Goal: Task Accomplishment & Management: Complete application form

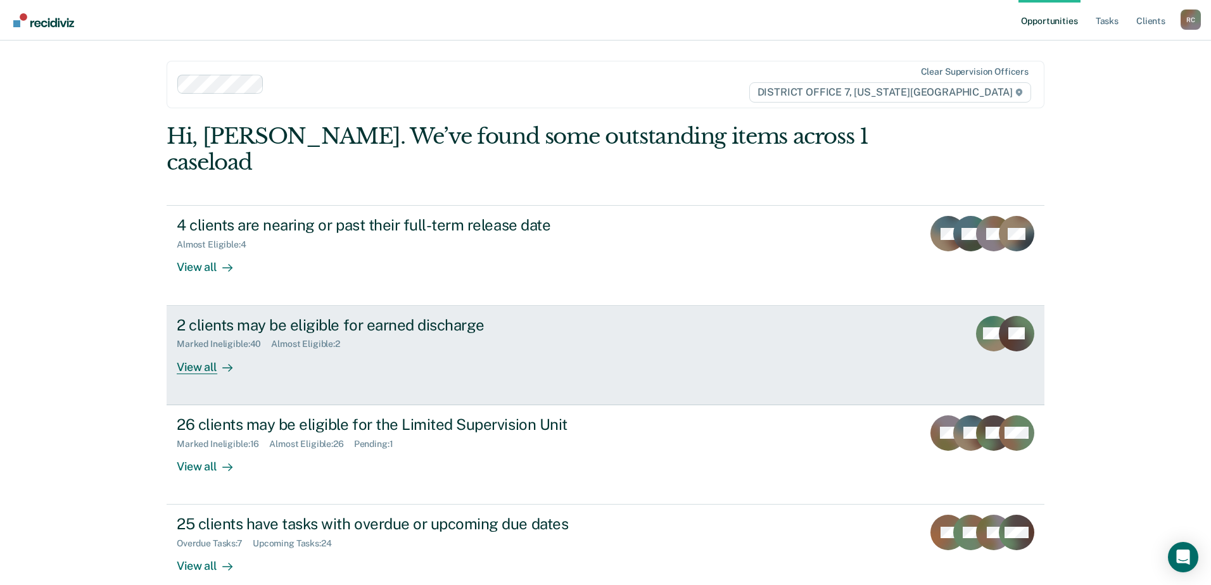
click at [592, 334] on div "Marked Ineligible : 40 Almost Eligible : 2" at bounding box center [399, 342] width 445 height 16
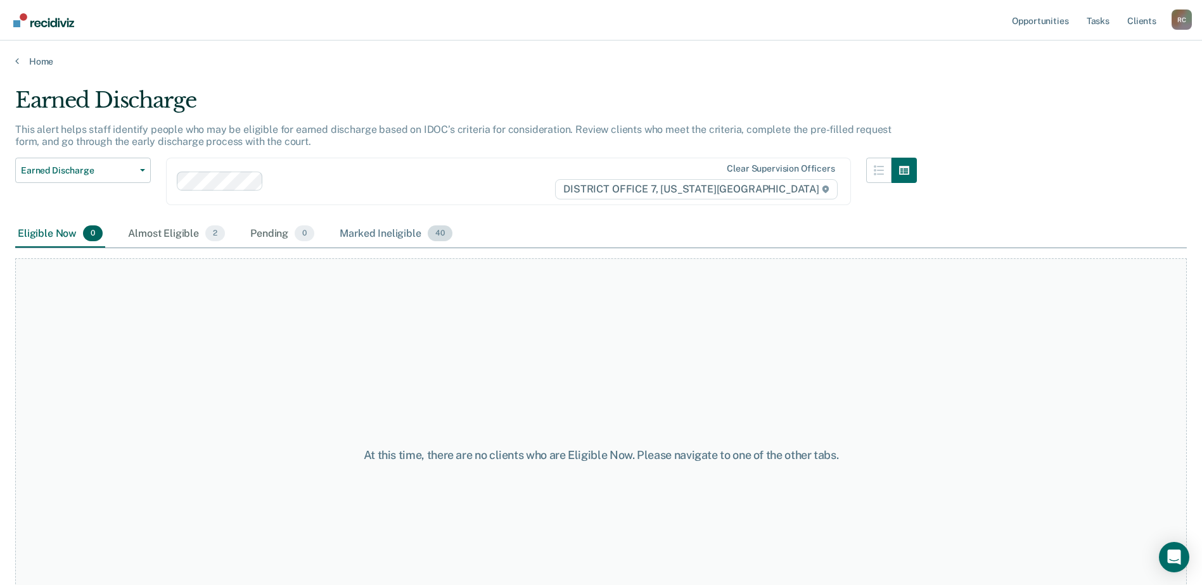
click at [357, 229] on div "Marked Ineligible 40" at bounding box center [395, 234] width 117 height 28
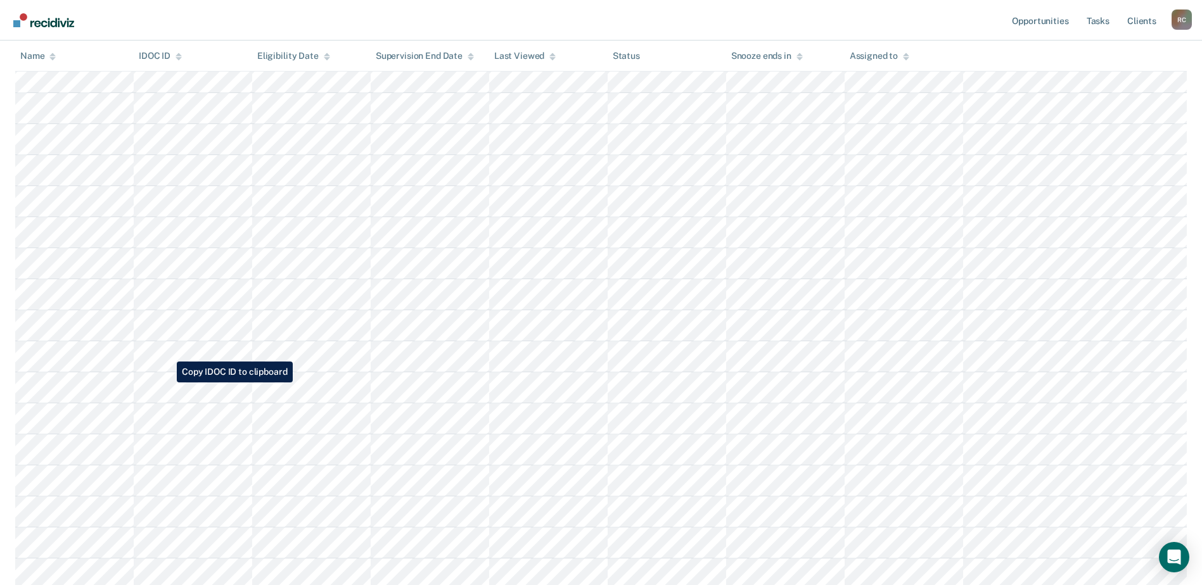
scroll to position [380, 0]
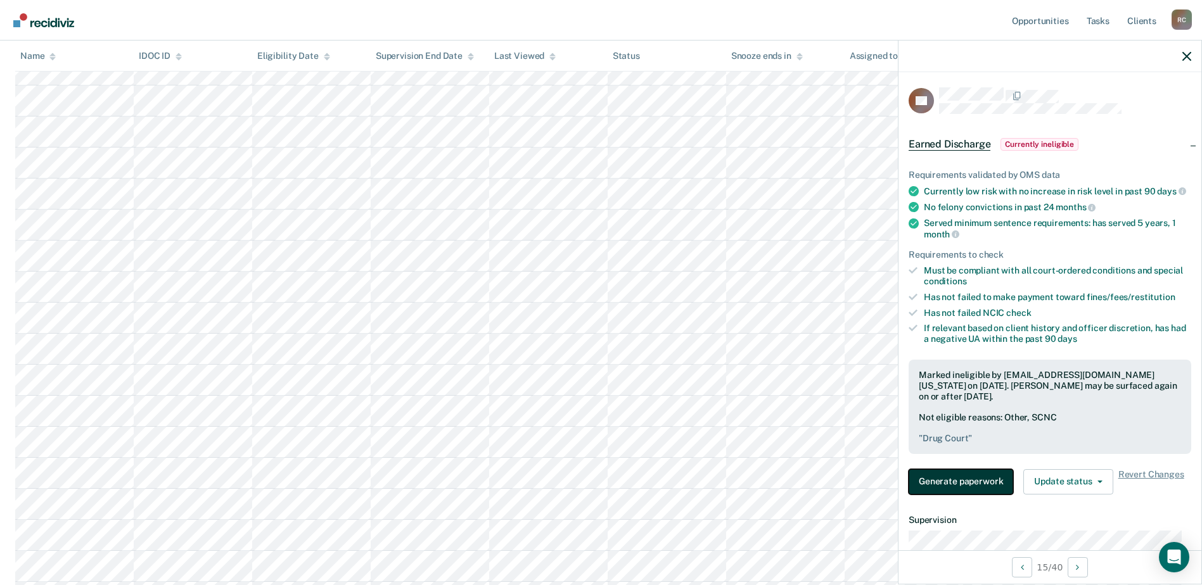
click at [993, 487] on button "Generate paperwork" at bounding box center [961, 481] width 105 height 25
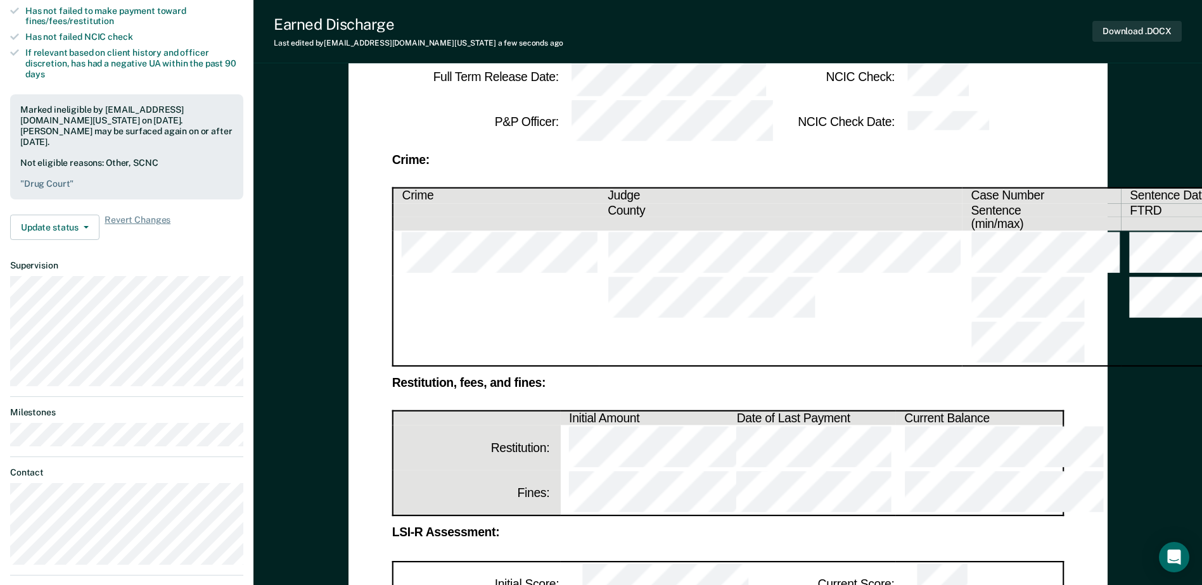
scroll to position [317, 0]
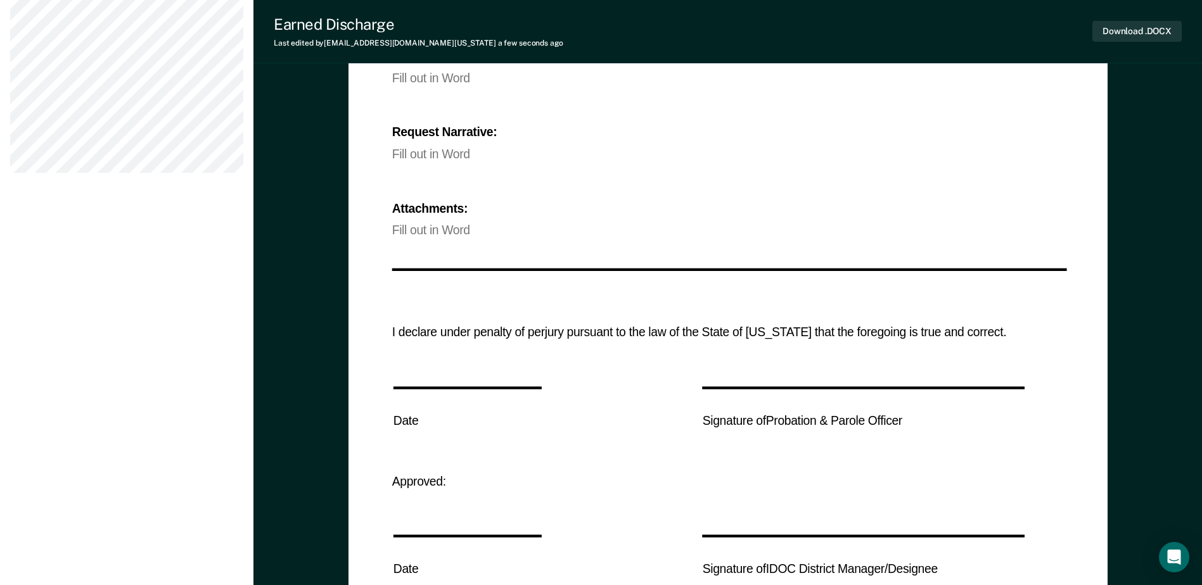
scroll to position [786, 0]
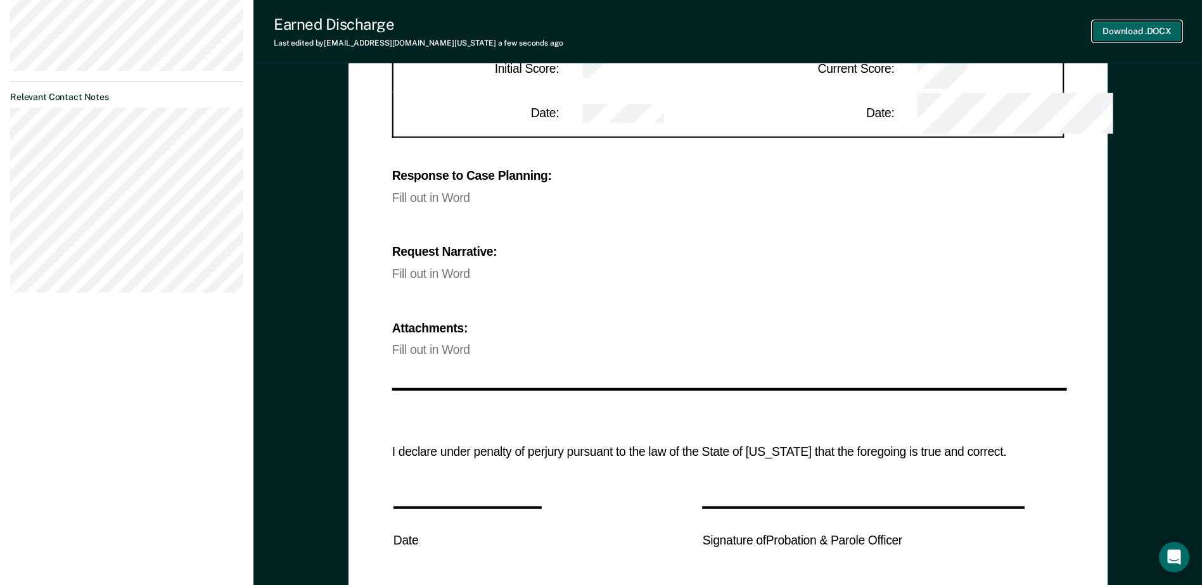
click at [1106, 32] on button "Download .DOCX" at bounding box center [1136, 31] width 89 height 21
